Goal: Use online tool/utility: Utilize a website feature to perform a specific function

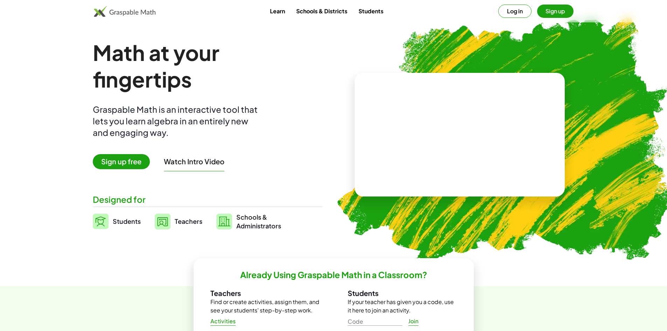
click at [521, 10] on button "Log in" at bounding box center [514, 11] width 33 height 13
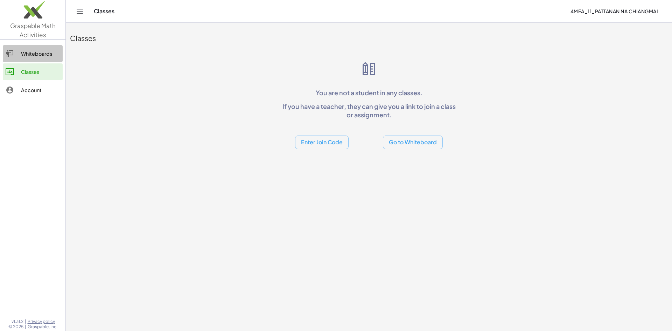
click at [23, 53] on div "Whiteboards" at bounding box center [40, 53] width 39 height 8
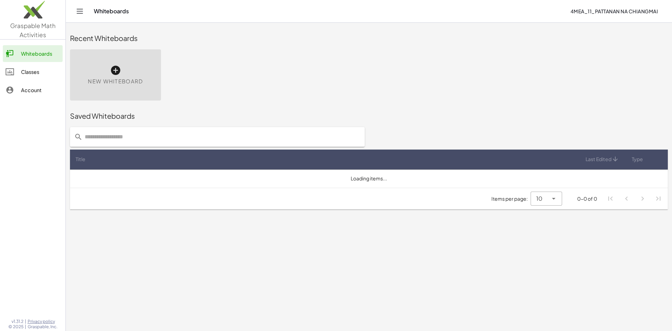
click at [119, 62] on div "New Whiteboard" at bounding box center [115, 74] width 91 height 51
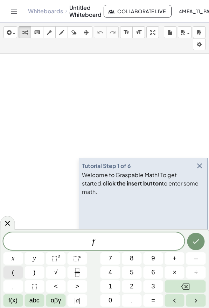
click at [21, 276] on button "(" at bounding box center [13, 272] width 20 height 12
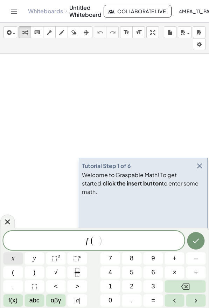
click at [13, 261] on span "x" at bounding box center [13, 258] width 3 height 9
click at [33, 270] on span ")" at bounding box center [34, 272] width 2 height 9
click at [146, 297] on button "=" at bounding box center [153, 300] width 20 height 12
click at [129, 287] on button "2" at bounding box center [132, 286] width 20 height 12
click at [11, 258] on button "x" at bounding box center [13, 258] width 20 height 12
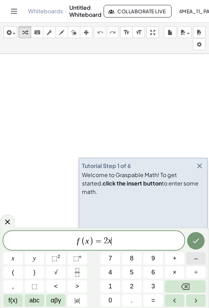
click at [197, 260] on span "–" at bounding box center [195, 258] width 3 height 9
click at [112, 275] on span "4" at bounding box center [109, 272] width 3 height 9
click at [190, 241] on button "Done" at bounding box center [195, 240] width 17 height 17
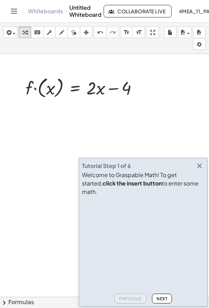
drag, startPoint x: 179, startPoint y: 86, endPoint x: 156, endPoint y: 85, distance: 22.4
click at [38, 31] on icon "keyboard" at bounding box center [37, 32] width 7 height 8
click at [5, 29] on button "insert" at bounding box center [10, 32] width 14 height 12
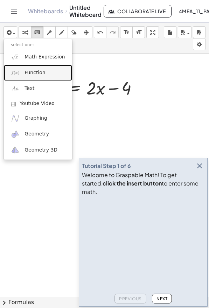
click at [33, 72] on span "Function" at bounding box center [34, 72] width 21 height 7
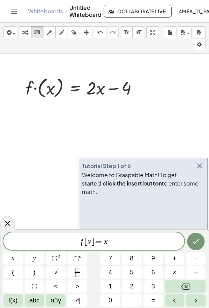
click at [119, 251] on div "f [ x ] = x x y ⬚ 2 ⬚ n 7 8 9 + – ( ) √ 4 5 6 × ÷ , ⬚ < > 1 2 3 f(x) abc αβγ | …" at bounding box center [104, 269] width 203 height 74
click at [118, 246] on span "f [ x ] = x ​" at bounding box center [93, 242] width 181 height 10
click at [17, 270] on button "(" at bounding box center [13, 272] width 20 height 12
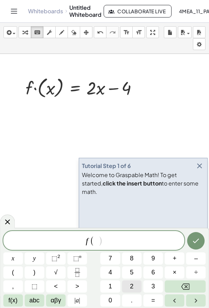
click at [131, 287] on span "2" at bounding box center [131, 286] width 3 height 9
click at [29, 272] on button ")" at bounding box center [34, 272] width 20 height 12
click at [192, 240] on icon "Done" at bounding box center [196, 241] width 8 height 8
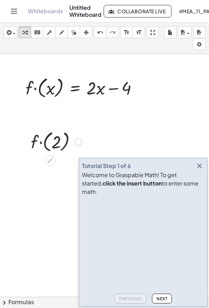
click at [44, 139] on div at bounding box center [56, 141] width 58 height 26
click at [102, 33] on icon "undo" at bounding box center [100, 32] width 7 height 8
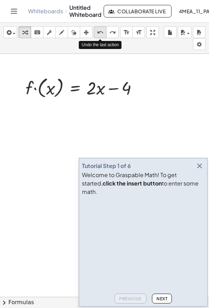
click at [102, 33] on icon "undo" at bounding box center [100, 32] width 7 height 8
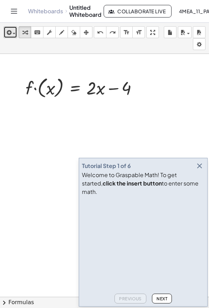
click at [5, 29] on icon "button" at bounding box center [8, 32] width 6 height 8
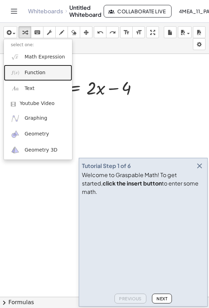
click at [24, 68] on link "Function" at bounding box center [38, 73] width 68 height 16
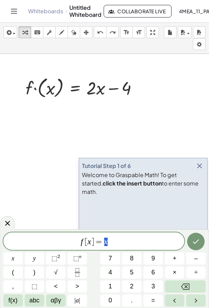
click at [93, 242] on span "]" at bounding box center [92, 242] width 3 height 8
click at [86, 240] on span "f [ x ​ = x" at bounding box center [93, 242] width 181 height 10
click at [87, 240] on span "[" at bounding box center [87, 242] width 3 height 8
click at [86, 240] on span "f ​ [ x = x" at bounding box center [93, 242] width 181 height 10
click at [88, 243] on span "[" at bounding box center [87, 242] width 3 height 8
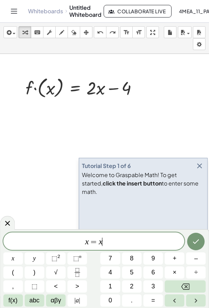
click at [106, 244] on span "x = x ​" at bounding box center [93, 242] width 181 height 10
click at [195, 242] on icon "Done" at bounding box center [196, 241] width 8 height 8
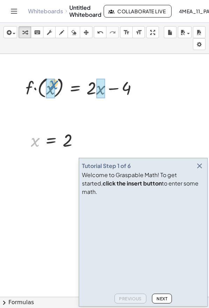
drag, startPoint x: 34, startPoint y: 140, endPoint x: 51, endPoint y: 85, distance: 57.0
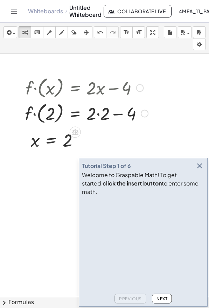
click at [96, 113] on div at bounding box center [86, 113] width 130 height 26
click at [106, 117] on div at bounding box center [84, 113] width 126 height 26
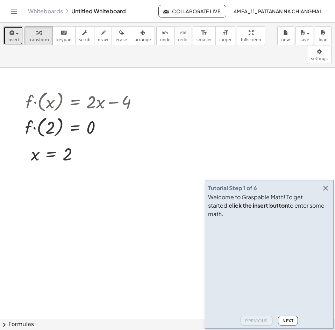
click at [7, 41] on button "insert" at bounding box center [13, 35] width 20 height 19
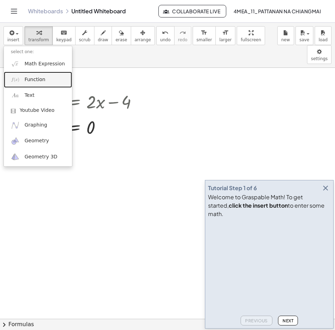
click at [37, 74] on link "Function" at bounding box center [38, 80] width 68 height 16
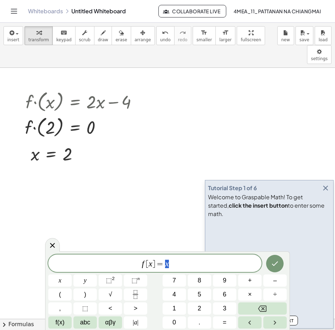
click at [197, 268] on span "f [ x ] = x" at bounding box center [154, 264] width 213 height 10
click at [252, 278] on button "+" at bounding box center [249, 281] width 23 height 12
click at [173, 308] on button "1" at bounding box center [174, 309] width 23 height 12
click at [274, 271] on button "Done" at bounding box center [274, 263] width 17 height 17
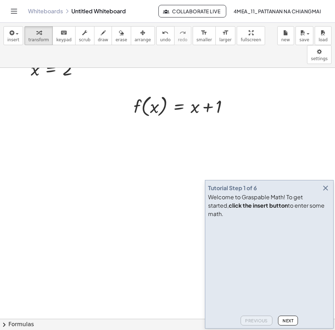
scroll to position [70, 0]
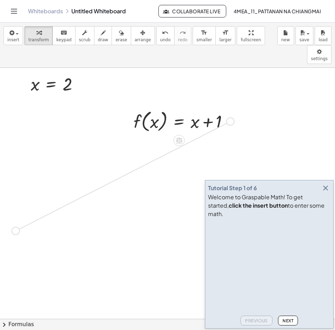
drag, startPoint x: 232, startPoint y: 103, endPoint x: 17, endPoint y: 215, distance: 242.2
click at [17, 215] on div "· f · ( x ) = + · 2 · x − 4 · f · ( 2 ) = + · 2 · 2 − 4 · f · ( 2 ) = + 4 − 4 ·…" at bounding box center [167, 268] width 335 height 541
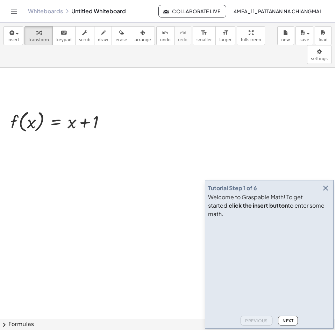
scroll to position [140, 0]
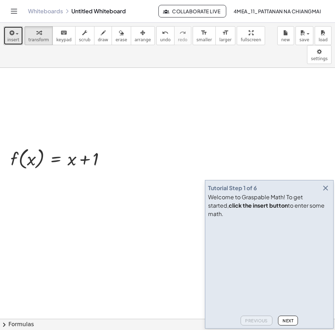
click at [10, 37] on span "insert" at bounding box center [13, 39] width 12 height 5
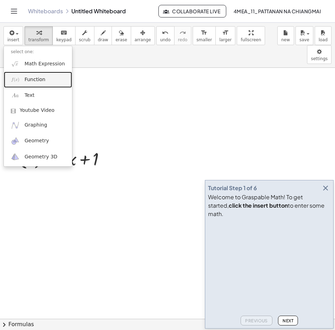
click at [37, 77] on span "Function" at bounding box center [34, 79] width 21 height 7
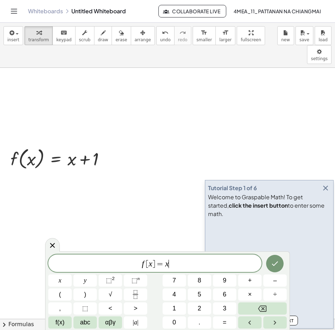
click at [173, 262] on span "f [ x ] = x ​" at bounding box center [154, 264] width 213 height 10
click at [227, 305] on button "3" at bounding box center [224, 309] width 23 height 12
click at [67, 297] on button "(" at bounding box center [59, 295] width 23 height 12
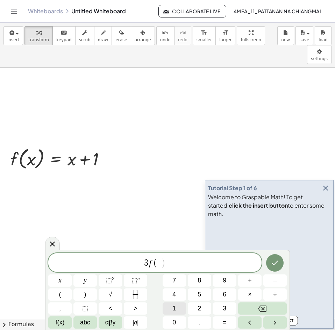
click at [171, 313] on button "1" at bounding box center [174, 309] width 23 height 12
click at [89, 292] on button ")" at bounding box center [84, 295] width 23 height 12
click at [247, 286] on button "+" at bounding box center [249, 281] width 23 height 12
click at [203, 307] on button "2" at bounding box center [199, 309] width 23 height 12
click at [64, 289] on button "(" at bounding box center [59, 295] width 23 height 12
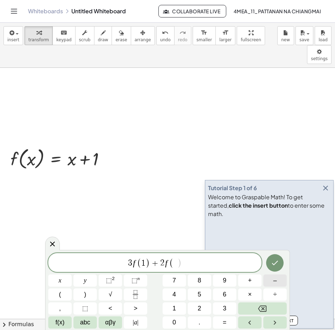
click at [270, 283] on button "–" at bounding box center [275, 281] width 23 height 12
click at [198, 309] on span "2" at bounding box center [199, 308] width 3 height 9
click at [88, 296] on button ")" at bounding box center [84, 295] width 23 height 12
click at [279, 266] on icon "Done" at bounding box center [275, 263] width 8 height 8
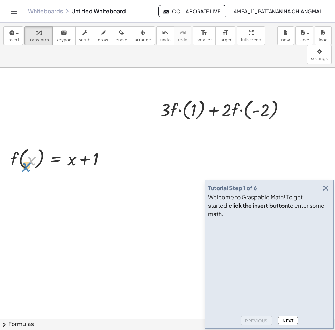
drag, startPoint x: 33, startPoint y: 143, endPoint x: 28, endPoint y: 153, distance: 10.2
click at [28, 153] on div at bounding box center [60, 158] width 107 height 27
click at [326, 192] on icon "button" at bounding box center [326, 188] width 8 height 8
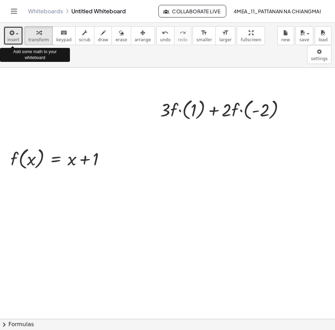
click at [14, 36] on div "button" at bounding box center [13, 32] width 12 height 8
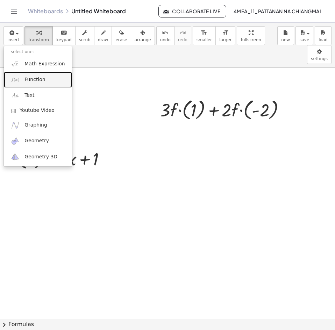
click at [30, 77] on span "Function" at bounding box center [34, 79] width 21 height 7
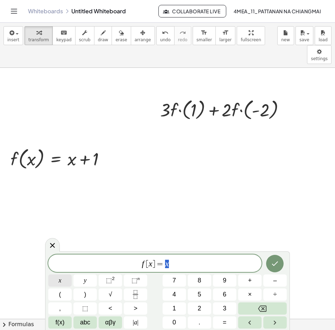
click at [62, 282] on button "x" at bounding box center [59, 281] width 23 height 12
click at [249, 281] on span "+" at bounding box center [250, 280] width 4 height 9
click at [177, 309] on button "1" at bounding box center [174, 309] width 23 height 12
click at [278, 258] on button "Done" at bounding box center [274, 263] width 17 height 17
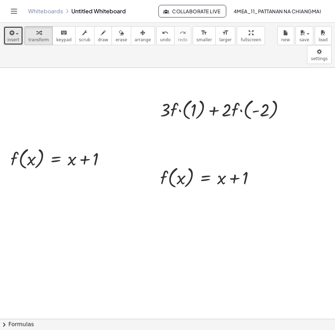
click at [12, 33] on icon "button" at bounding box center [11, 33] width 6 height 8
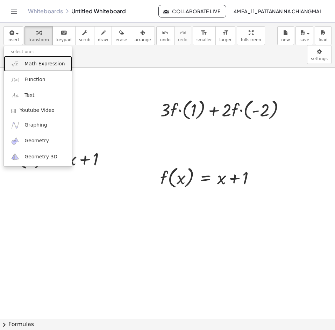
click at [32, 63] on span "Math Expression" at bounding box center [44, 64] width 40 height 7
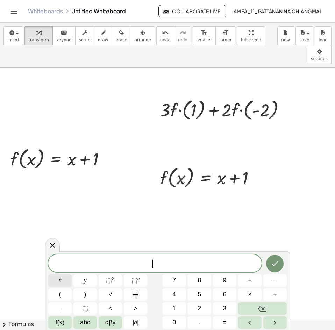
click at [59, 280] on span "x" at bounding box center [60, 280] width 3 height 9
click at [224, 322] on span "=" at bounding box center [225, 322] width 4 height 9
click at [176, 308] on span "1" at bounding box center [174, 308] width 3 height 9
click at [278, 261] on icon "Done" at bounding box center [275, 264] width 8 height 8
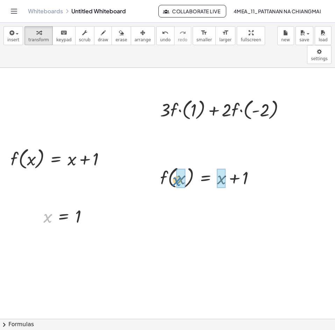
drag, startPoint x: 46, startPoint y: 203, endPoint x: 175, endPoint y: 166, distance: 134.4
click at [175, 166] on div "· f · ( x ) = + · 2 · x − 4 · f · ( 2 ) = + · 2 · 2 − 4 · f · ( 2 ) = + 4 − 4 ·…" at bounding box center [167, 198] width 335 height 541
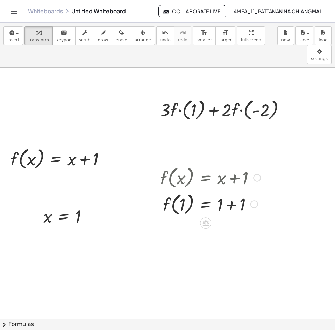
click at [229, 191] on div at bounding box center [210, 204] width 107 height 27
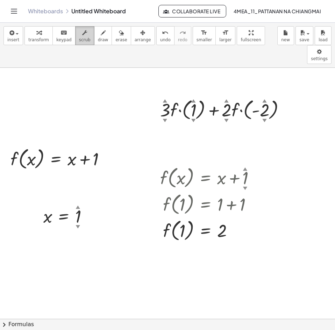
click at [82, 34] on icon "button" at bounding box center [84, 33] width 5 height 8
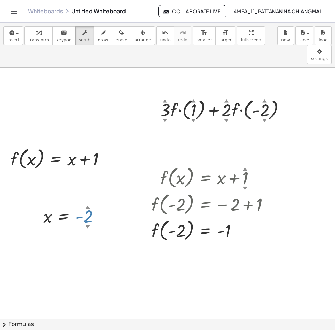
drag, startPoint x: 77, startPoint y: 207, endPoint x: 76, endPoint y: 219, distance: 12.6
click at [76, 219] on div "· f · ( x ) = + · 2 ▲ ▼ · x − 4 ▲ ▼ · f · ( 2 ) = + · 2 · 2 − 4 · f · ( 2 ) = +…" at bounding box center [167, 198] width 335 height 541
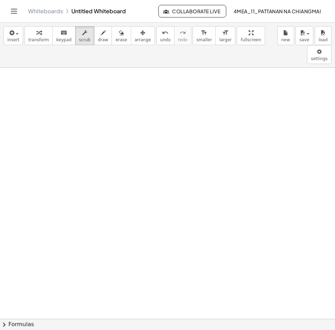
scroll to position [446, 0]
click at [15, 43] on button "insert" at bounding box center [13, 35] width 20 height 19
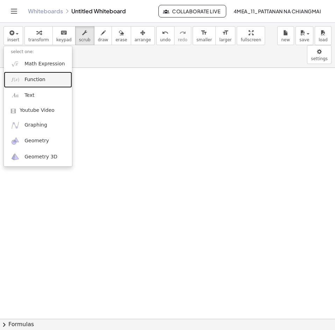
click at [28, 78] on span "Function" at bounding box center [34, 79] width 21 height 7
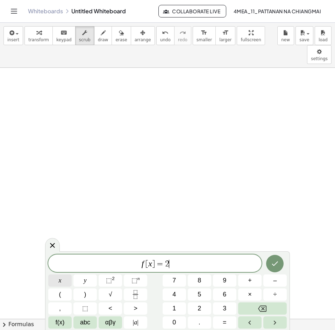
click at [54, 280] on button "x" at bounding box center [59, 281] width 23 height 12
click at [252, 280] on span "+" at bounding box center [250, 280] width 4 height 9
click at [173, 309] on span "1" at bounding box center [174, 308] width 3 height 9
click at [278, 267] on icon "Done" at bounding box center [275, 264] width 8 height 8
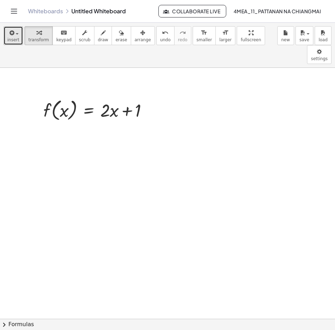
click at [10, 31] on icon "button" at bounding box center [11, 33] width 6 height 8
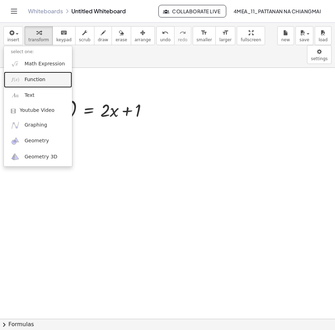
click at [37, 82] on span "Function" at bounding box center [34, 79] width 21 height 7
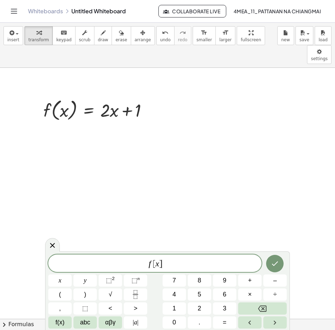
click at [160, 264] on span "]" at bounding box center [160, 264] width 3 height 8
click at [56, 295] on button "(" at bounding box center [59, 295] width 23 height 12
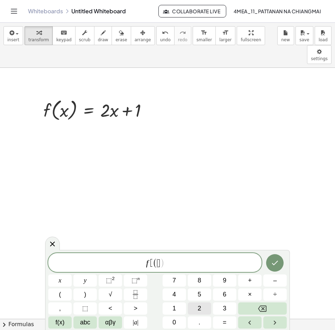
click at [198, 305] on span "2" at bounding box center [199, 308] width 3 height 9
click at [87, 293] on button ")" at bounding box center [84, 295] width 23 height 12
click at [180, 262] on span "f [ ( 2 ) ] ​" at bounding box center [154, 264] width 213 height 12
click at [114, 280] on sup "2" at bounding box center [113, 278] width 3 height 5
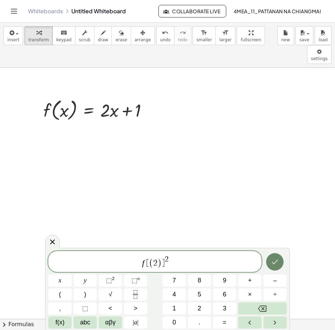
click at [269, 264] on button "Done" at bounding box center [274, 261] width 17 height 17
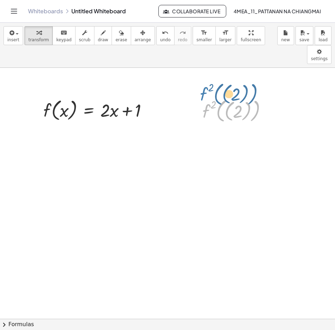
drag, startPoint x: 203, startPoint y: 94, endPoint x: 201, endPoint y: 77, distance: 17.3
click at [201, 95] on div "f ( , ( 2 ) ) 2 f ( , ( 2 ) ) 2" at bounding box center [235, 111] width 86 height 32
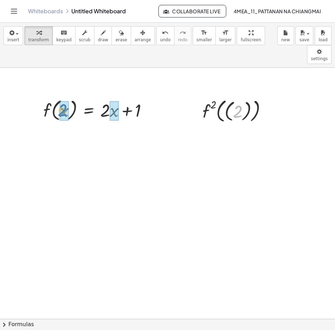
drag, startPoint x: 241, startPoint y: 97, endPoint x: 66, endPoint y: 96, distance: 175.7
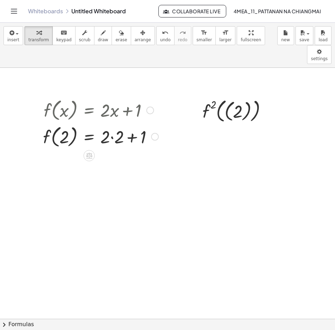
click at [114, 123] on div at bounding box center [101, 136] width 122 height 27
click at [162, 36] on icon "undo" at bounding box center [165, 33] width 7 height 8
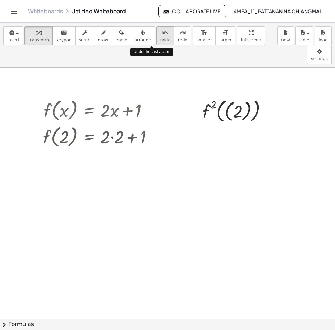
click at [162, 36] on icon "undo" at bounding box center [165, 33] width 7 height 8
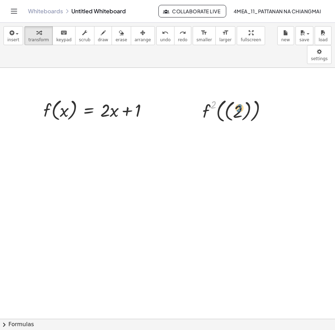
drag, startPoint x: 211, startPoint y: 85, endPoint x: 237, endPoint y: 94, distance: 27.3
click at [237, 97] on div at bounding box center [237, 111] width 77 height 28
drag, startPoint x: 238, startPoint y: 92, endPoint x: 211, endPoint y: 82, distance: 28.3
drag, startPoint x: 220, startPoint y: 113, endPoint x: 237, endPoint y: 124, distance: 20.8
click at [237, 125] on div at bounding box center [237, 138] width 77 height 27
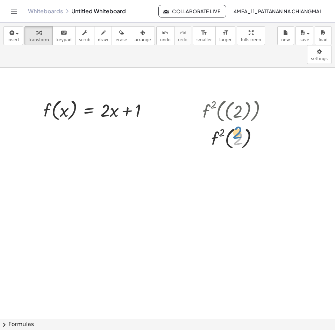
drag, startPoint x: 239, startPoint y: 120, endPoint x: 241, endPoint y: 114, distance: 6.5
click at [241, 125] on div at bounding box center [237, 138] width 77 height 27
click at [162, 31] on icon "undo" at bounding box center [165, 33] width 7 height 8
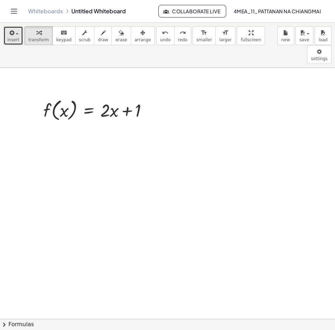
click at [10, 34] on icon "button" at bounding box center [11, 33] width 6 height 8
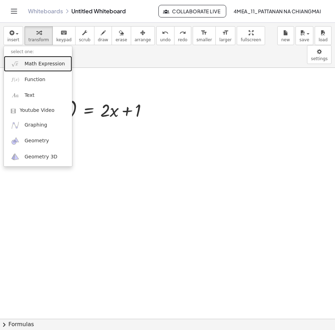
click at [33, 62] on span "Math Expression" at bounding box center [44, 64] width 40 height 7
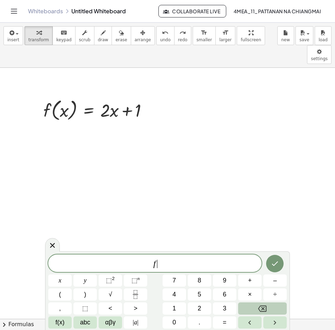
click at [271, 310] on button "Backspace" at bounding box center [262, 309] width 49 height 12
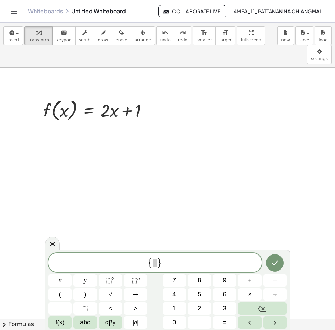
click at [154, 264] on span at bounding box center [155, 263] width 4 height 8
click at [159, 263] on span at bounding box center [157, 262] width 4 height 8
click at [201, 304] on button "2" at bounding box center [199, 309] width 23 height 12
click at [175, 265] on span "{ f ( 2 ) } ​" at bounding box center [154, 262] width 213 height 13
click at [110, 280] on span "⬚" at bounding box center [109, 280] width 6 height 7
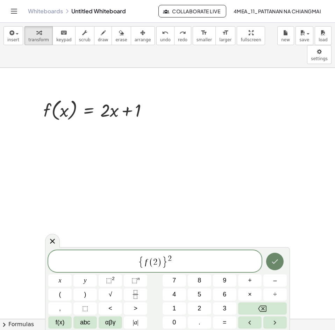
click at [274, 265] on icon "Done" at bounding box center [275, 262] width 8 height 8
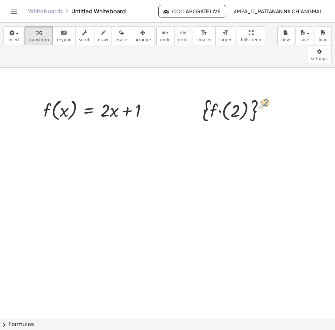
drag, startPoint x: 262, startPoint y: 82, endPoint x: 267, endPoint y: 81, distance: 4.9
click at [267, 97] on div at bounding box center [239, 111] width 81 height 28
drag, startPoint x: 211, startPoint y: 87, endPoint x: 234, endPoint y: 101, distance: 27.3
click at [234, 101] on div at bounding box center [239, 111] width 81 height 28
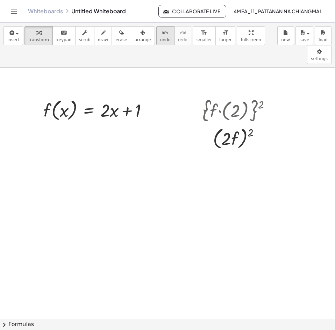
click at [156, 39] on button "undo undo" at bounding box center [165, 35] width 18 height 19
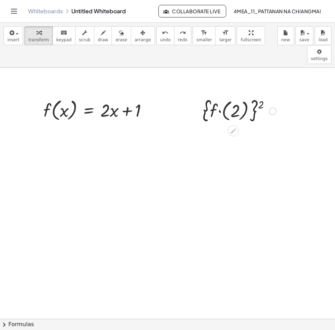
click at [219, 97] on div at bounding box center [239, 111] width 81 height 28
drag, startPoint x: 249, startPoint y: 109, endPoint x: 235, endPoint y: 122, distance: 18.8
click at [235, 125] on div at bounding box center [239, 138] width 81 height 27
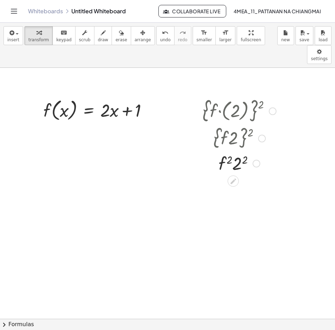
click at [243, 151] on div at bounding box center [239, 163] width 81 height 24
drag, startPoint x: 241, startPoint y: 168, endPoint x: 68, endPoint y: 95, distance: 187.6
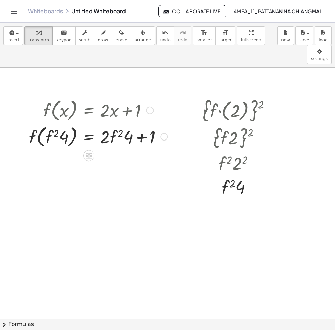
click at [55, 123] on div at bounding box center [99, 136] width 146 height 27
click at [162, 30] on icon "undo" at bounding box center [165, 33] width 7 height 8
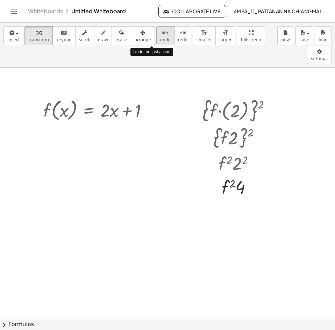
click at [162, 31] on icon "undo" at bounding box center [165, 33] width 7 height 8
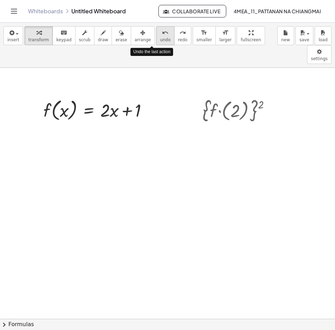
click at [162, 31] on icon "undo" at bounding box center [165, 33] width 7 height 8
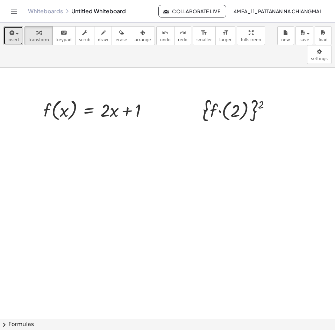
click at [11, 30] on icon "button" at bounding box center [11, 33] width 6 height 8
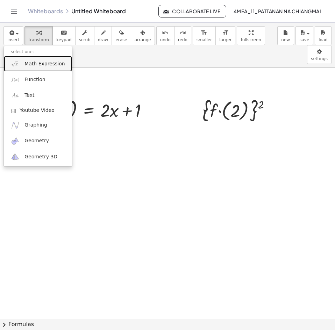
click at [35, 62] on span "Math Expression" at bounding box center [44, 64] width 40 height 7
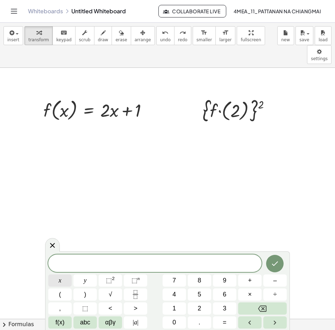
click at [52, 283] on button "x" at bounding box center [59, 281] width 23 height 12
click at [218, 328] on button "=" at bounding box center [224, 323] width 23 height 12
click at [206, 311] on button "2" at bounding box center [199, 309] width 23 height 12
click at [282, 260] on button "Done" at bounding box center [274, 263] width 17 height 17
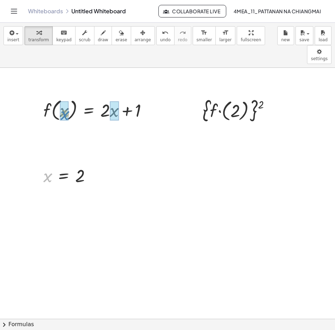
drag, startPoint x: 48, startPoint y: 155, endPoint x: 64, endPoint y: 93, distance: 64.1
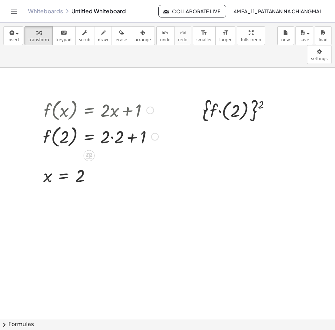
click at [114, 123] on div at bounding box center [101, 136] width 122 height 27
click at [115, 123] on div at bounding box center [99, 136] width 118 height 27
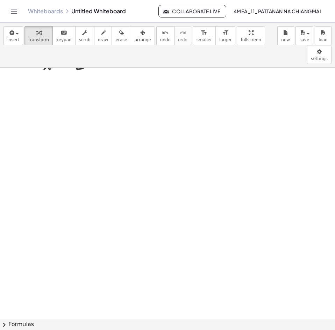
scroll to position [575, 0]
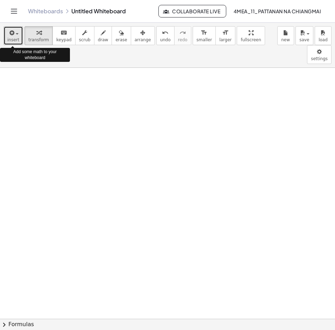
click at [12, 44] on button "insert" at bounding box center [13, 35] width 20 height 19
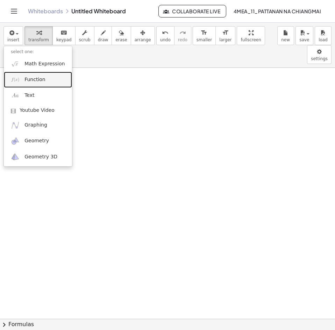
click at [39, 82] on span "Function" at bounding box center [34, 79] width 21 height 7
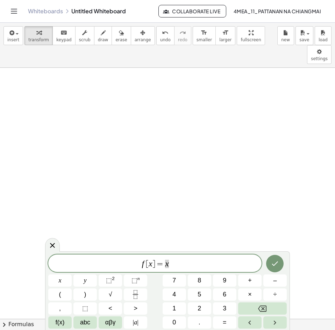
click at [167, 81] on div at bounding box center [167, 33] width 335 height 1081
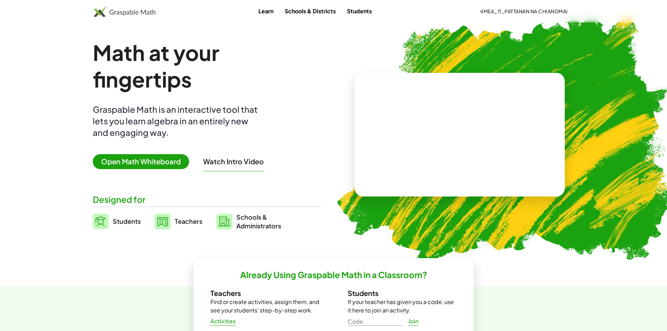
click at [149, 163] on span "Open Math Whiteboard" at bounding box center [141, 161] width 96 height 15
